Goal: Transaction & Acquisition: Purchase product/service

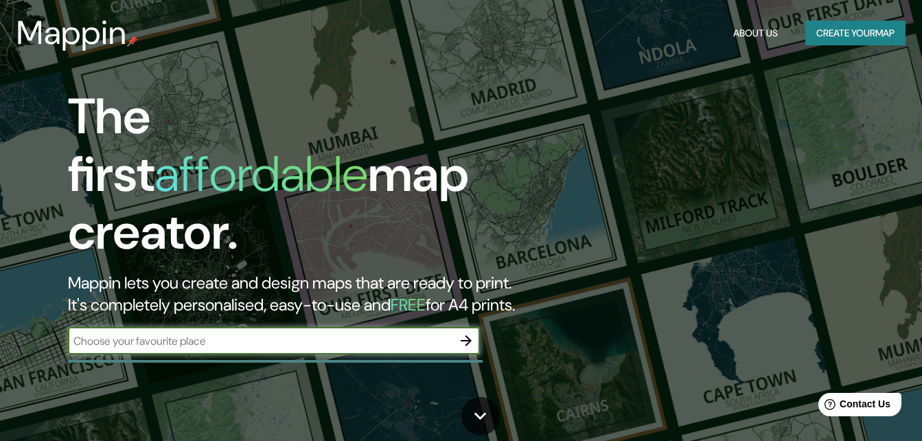
click at [351, 336] on div "​" at bounding box center [274, 340] width 412 height 27
paste input "cosas como l densidad, los hitos ahí [PERSON_NAME], la tipología de edificios c…"
type input "cosas como l densidad, los hitos ahí [PERSON_NAME], la tipología de edificios c…"
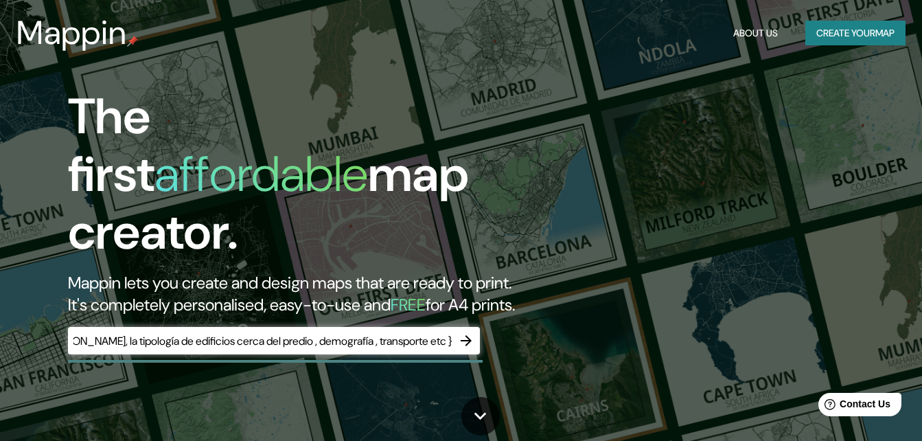
scroll to position [0, 0]
click at [406, 336] on div "cosas como l densidad, los hitos ahí [PERSON_NAME], la tipología de edificios c…" at bounding box center [274, 340] width 412 height 27
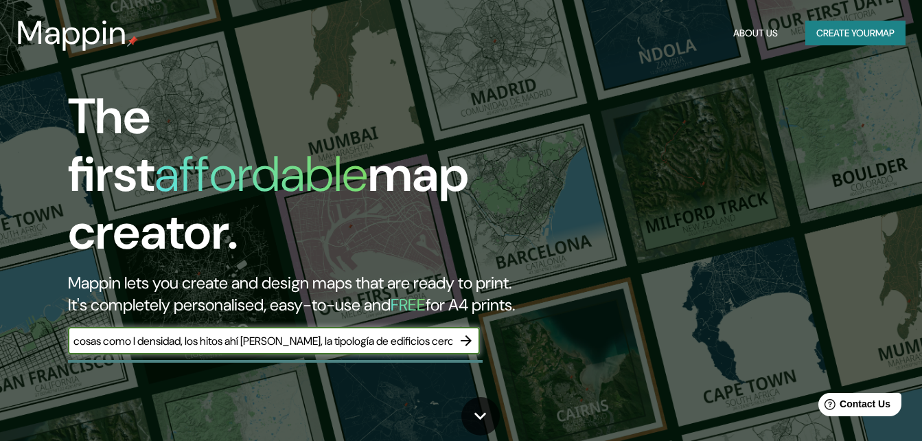
click at [406, 336] on div "cosas como l densidad, los hitos ahí [PERSON_NAME], la tipología de edificios c…" at bounding box center [274, 340] width 412 height 27
paste input "[STREET_ADDRESS][PERSON_NAME]"
type input "[STREET_ADDRESS][PERSON_NAME]"
click at [467, 332] on icon "button" at bounding box center [466, 340] width 16 height 16
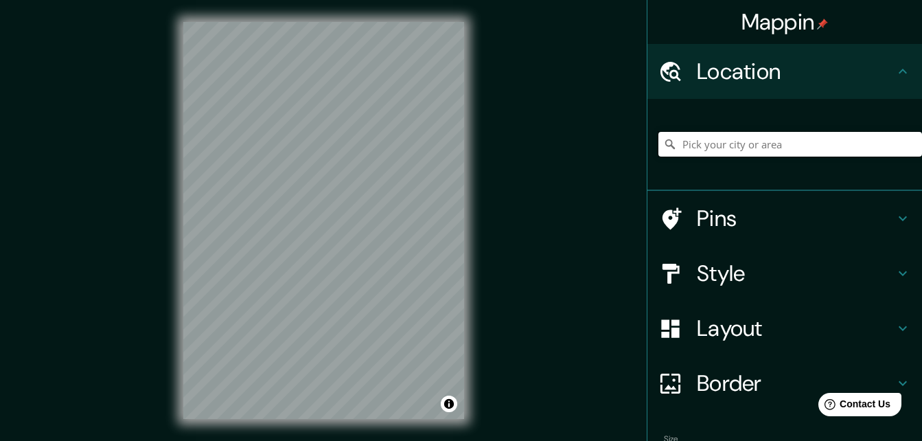
click at [746, 155] on input "Pick your city or area" at bounding box center [790, 144] width 264 height 25
paste input "[STREET_ADDRESS][PERSON_NAME]"
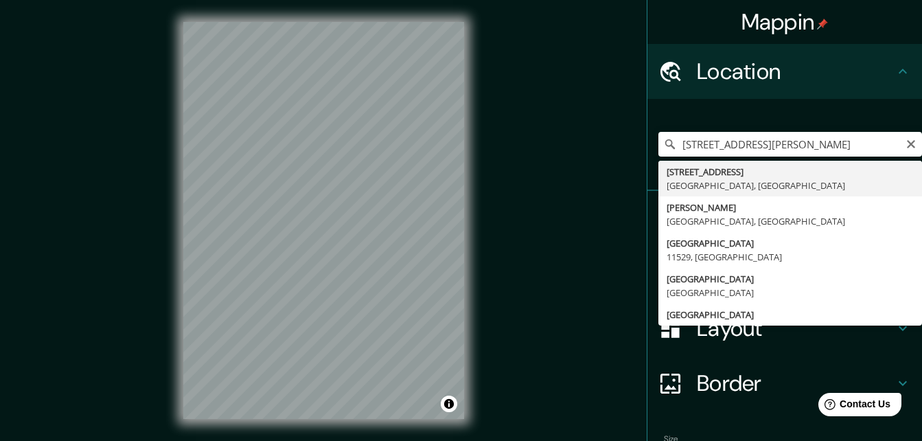
type input "[STREET_ADDRESS]"
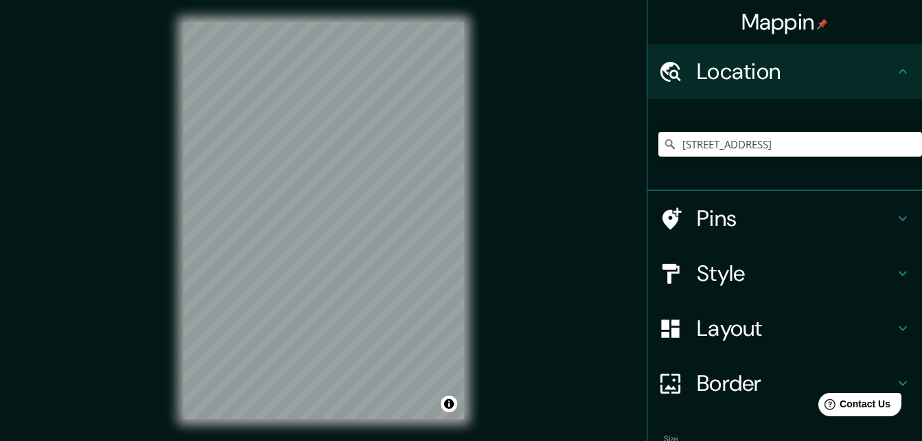
click at [814, 212] on h4 "Pins" at bounding box center [796, 218] width 198 height 27
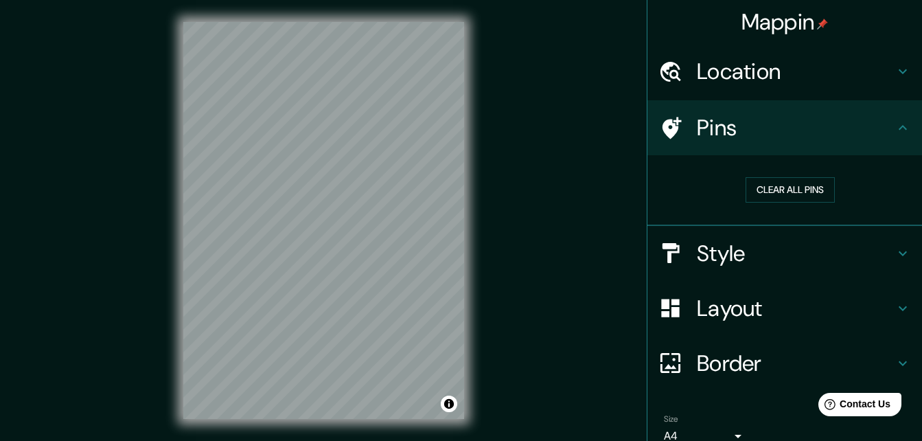
click at [697, 242] on h4 "Style" at bounding box center [796, 253] width 198 height 27
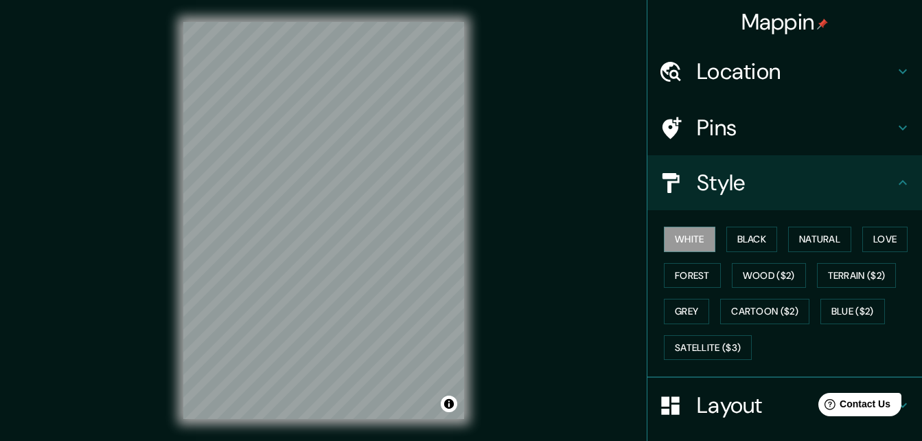
scroll to position [22, 0]
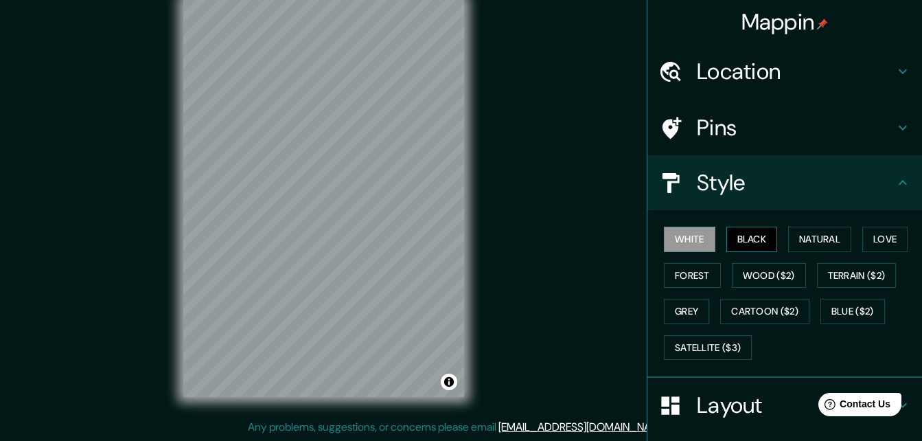
click at [755, 242] on button "Black" at bounding box center [751, 239] width 51 height 25
click at [792, 237] on button "Natural" at bounding box center [819, 239] width 63 height 25
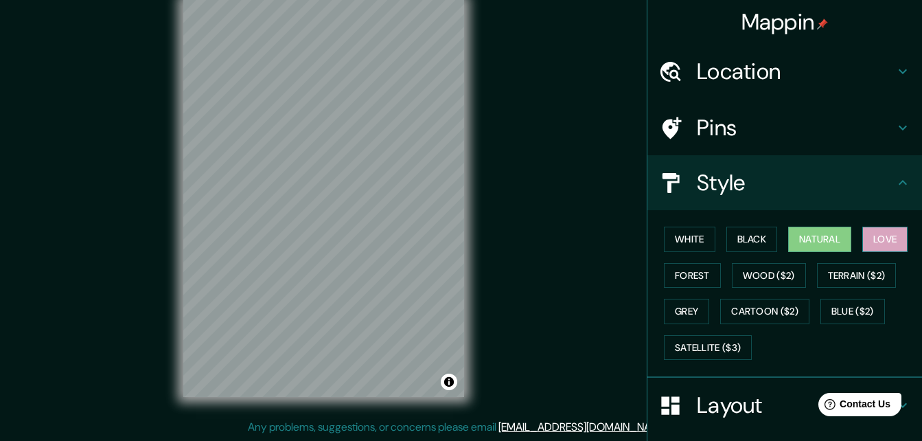
click at [880, 242] on button "Love" at bounding box center [884, 239] width 45 height 25
click at [703, 266] on button "Forest" at bounding box center [692, 275] width 57 height 25
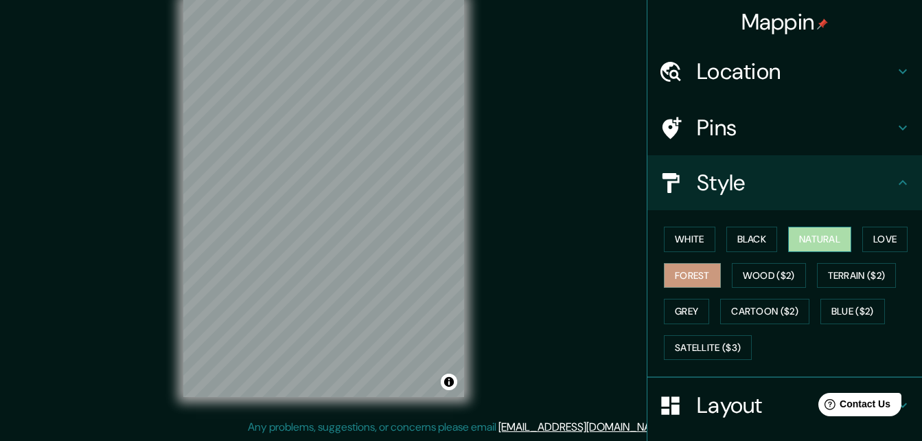
click at [811, 231] on button "Natural" at bounding box center [819, 239] width 63 height 25
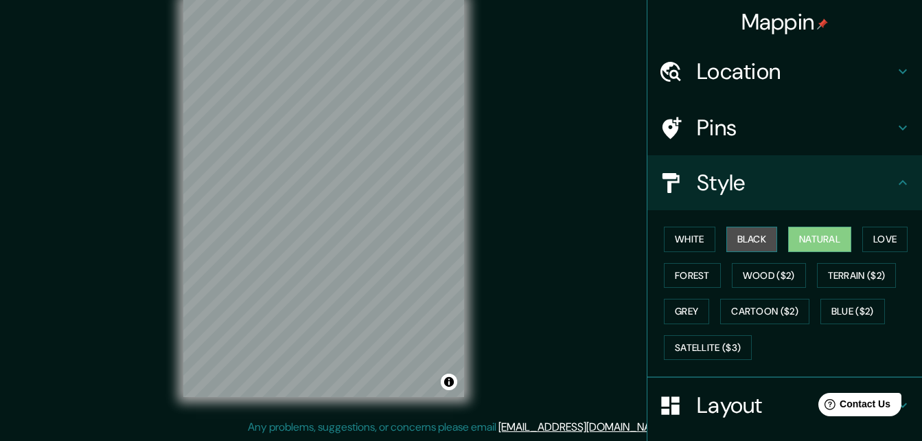
click at [761, 240] on button "Black" at bounding box center [751, 239] width 51 height 25
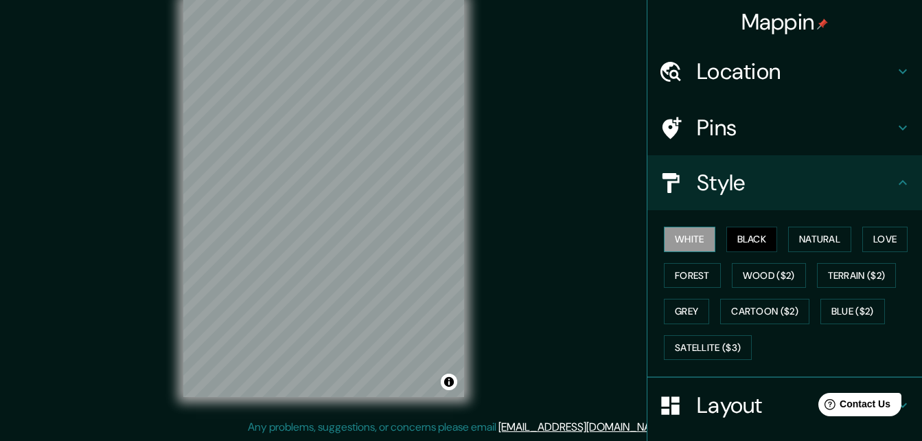
click at [695, 241] on button "White" at bounding box center [689, 239] width 51 height 25
